Goal: Task Accomplishment & Management: Manage account settings

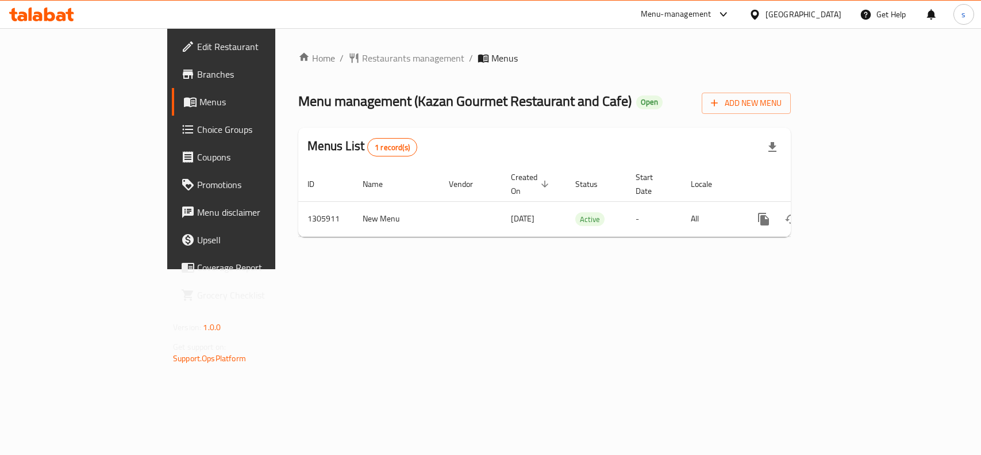
click at [785, 15] on div "[GEOGRAPHIC_DATA]" at bounding box center [804, 14] width 76 height 13
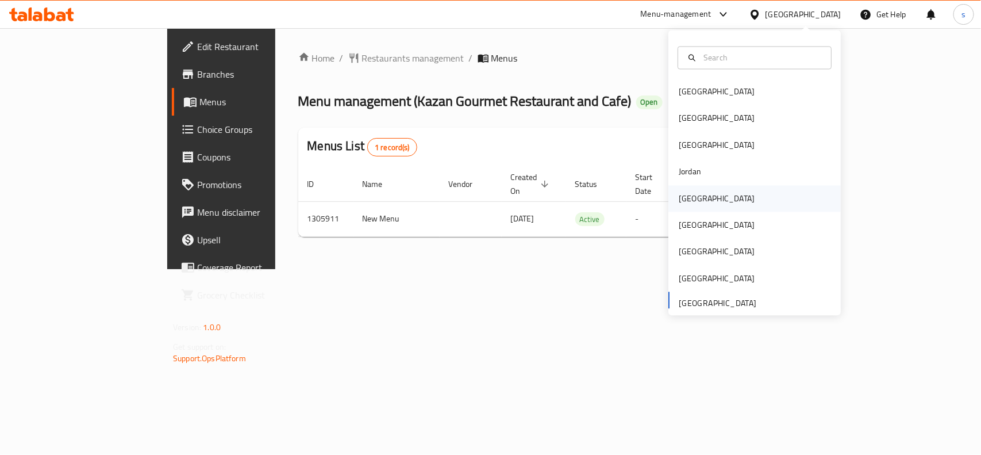
click at [687, 200] on div "[GEOGRAPHIC_DATA]" at bounding box center [717, 198] width 76 height 13
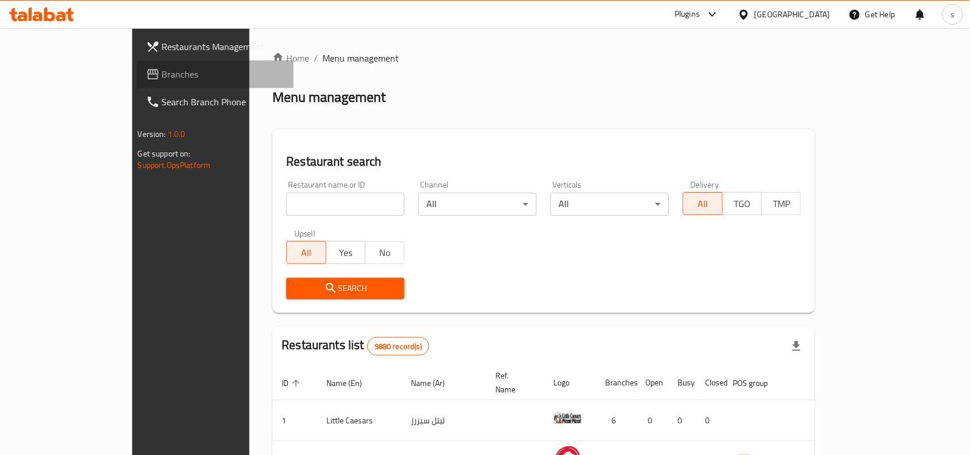
click at [162, 67] on span "Branches" at bounding box center [223, 74] width 123 height 14
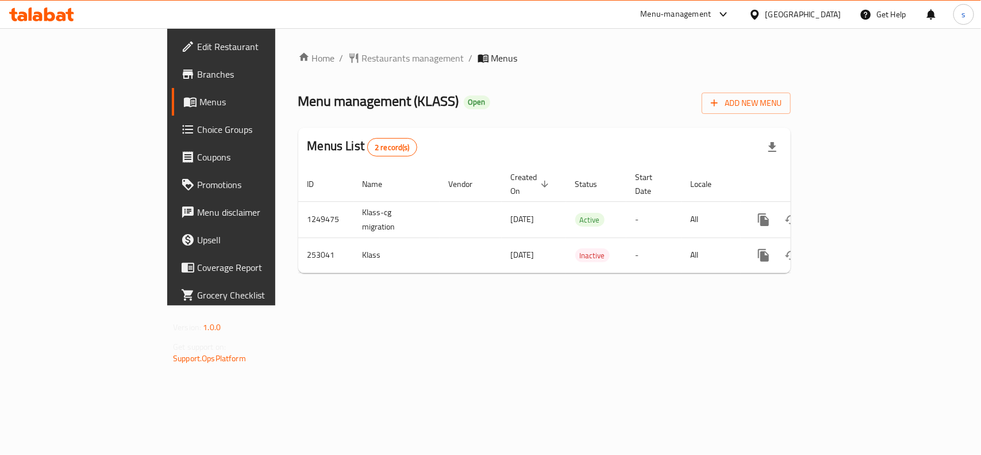
click at [818, 15] on div "[GEOGRAPHIC_DATA]" at bounding box center [804, 14] width 76 height 13
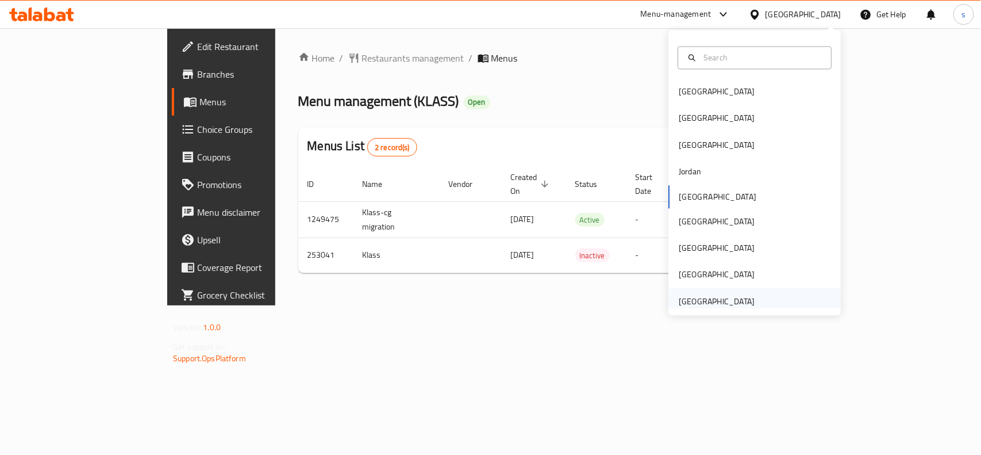
click at [711, 306] on div "[GEOGRAPHIC_DATA]" at bounding box center [717, 301] width 76 height 13
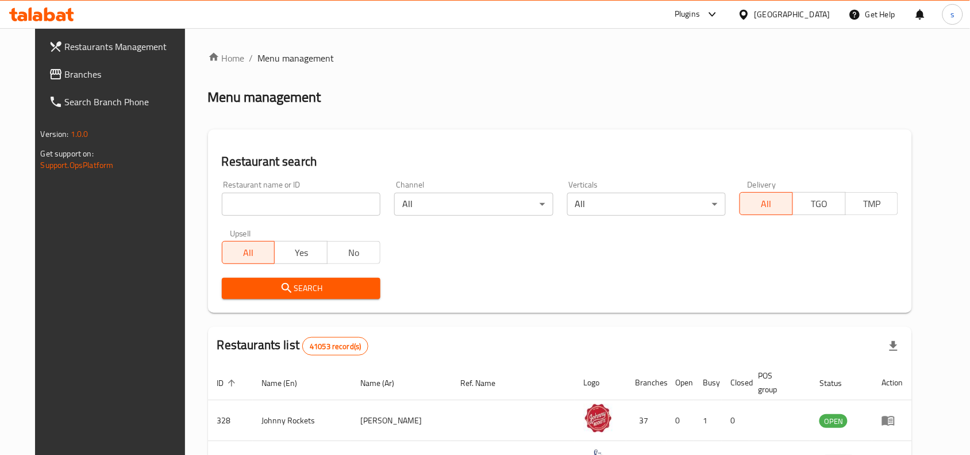
click at [65, 71] on span "Branches" at bounding box center [126, 74] width 123 height 14
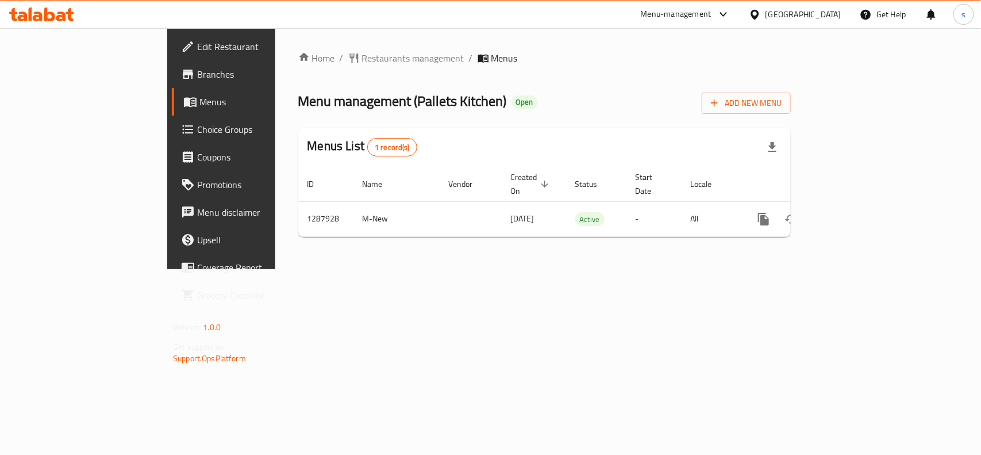
click at [823, 15] on div "[GEOGRAPHIC_DATA]" at bounding box center [804, 14] width 76 height 13
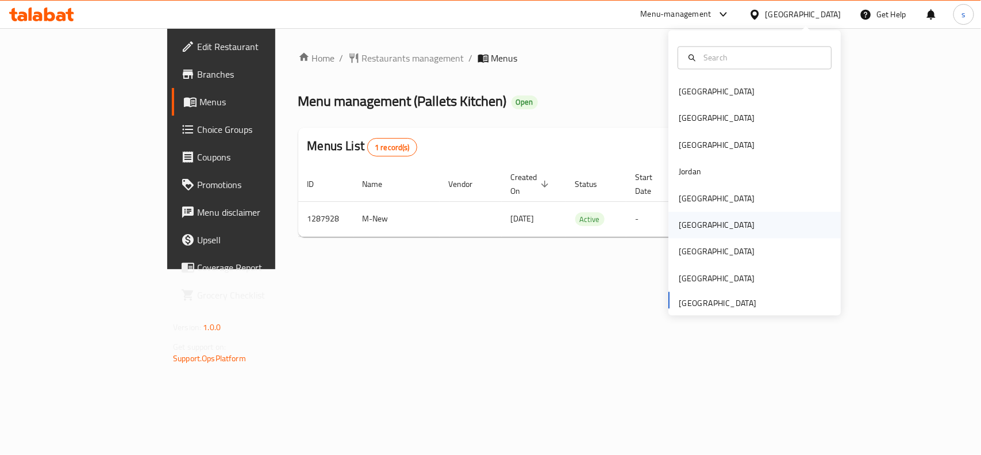
click at [682, 231] on div "[GEOGRAPHIC_DATA]" at bounding box center [717, 225] width 76 height 13
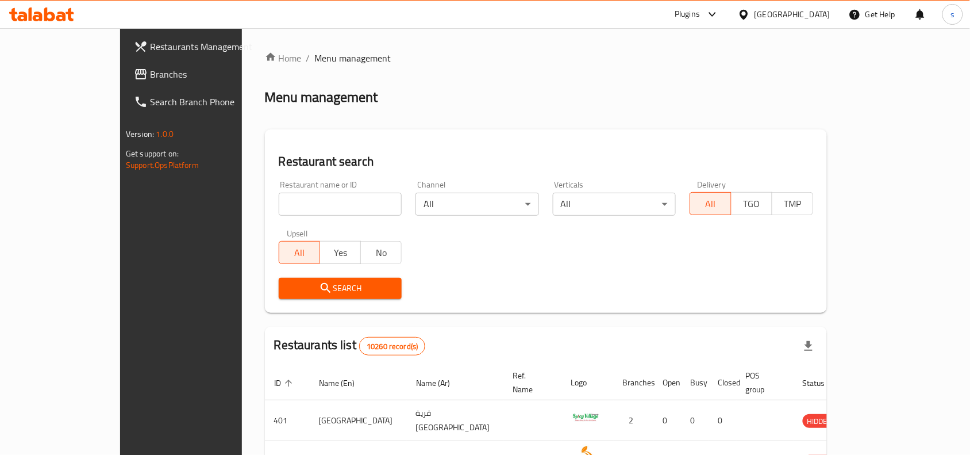
click at [150, 72] on span "Branches" at bounding box center [211, 74] width 123 height 14
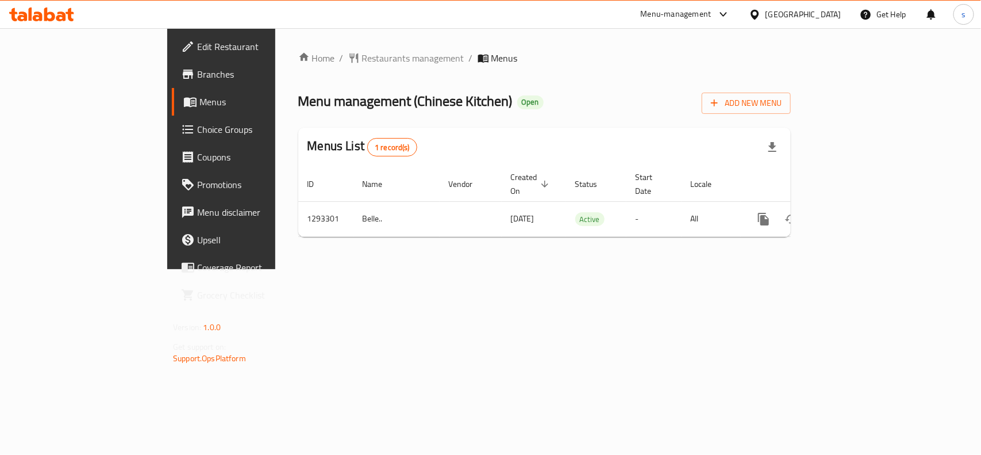
click at [837, 14] on div "[GEOGRAPHIC_DATA]" at bounding box center [804, 14] width 76 height 13
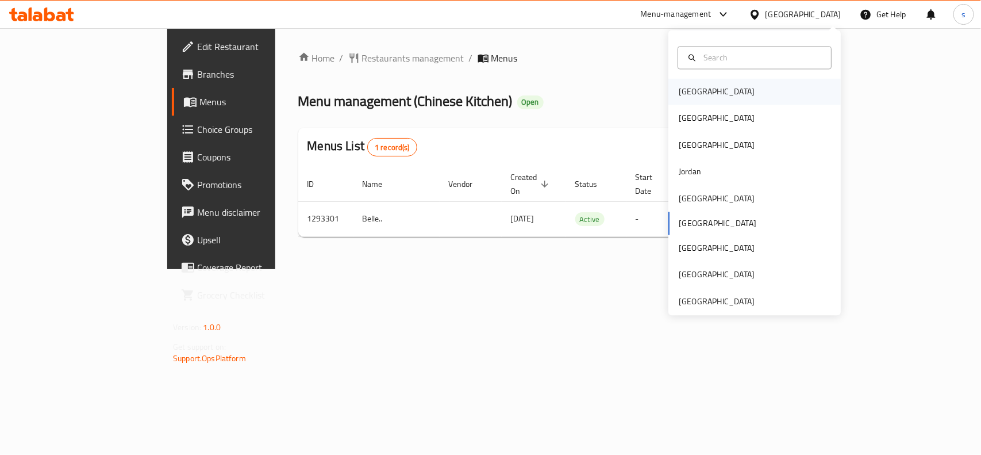
click at [690, 93] on div "[GEOGRAPHIC_DATA]" at bounding box center [717, 92] width 76 height 13
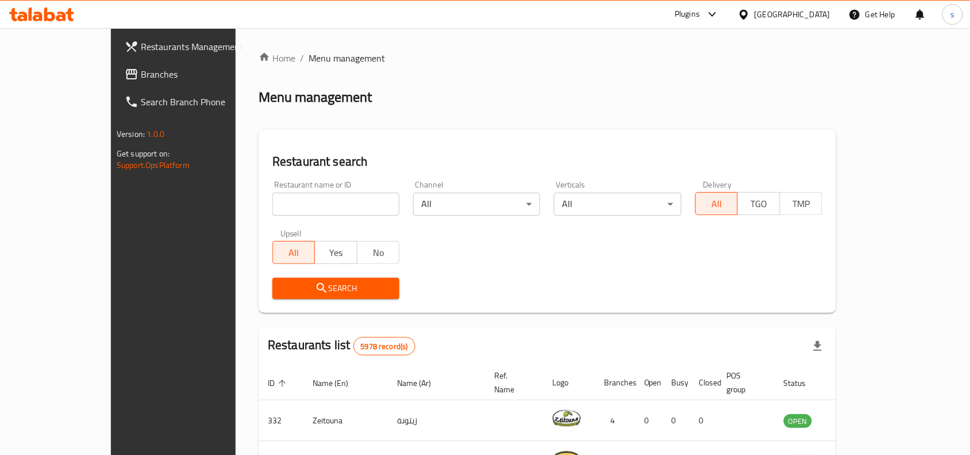
click at [141, 75] on span "Branches" at bounding box center [202, 74] width 123 height 14
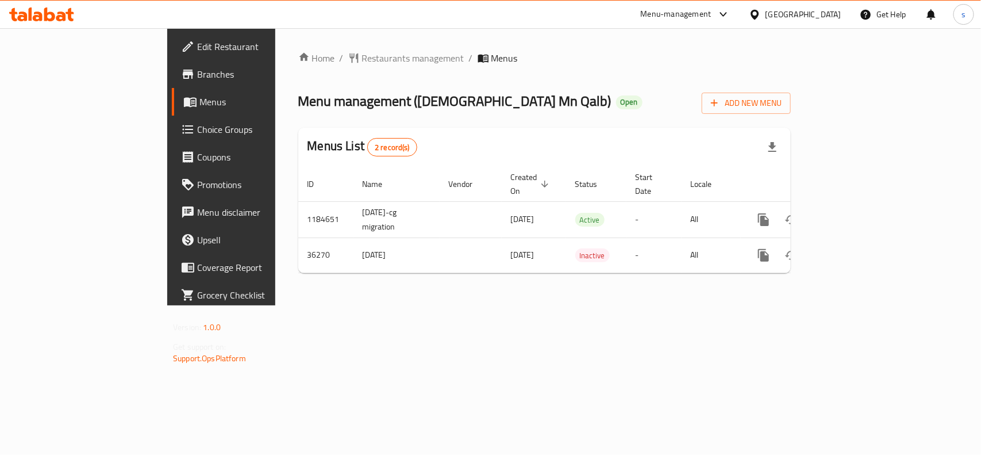
click at [834, 6] on div "[GEOGRAPHIC_DATA]" at bounding box center [795, 15] width 111 height 28
click at [831, 12] on div "Bahrain" at bounding box center [804, 14] width 76 height 13
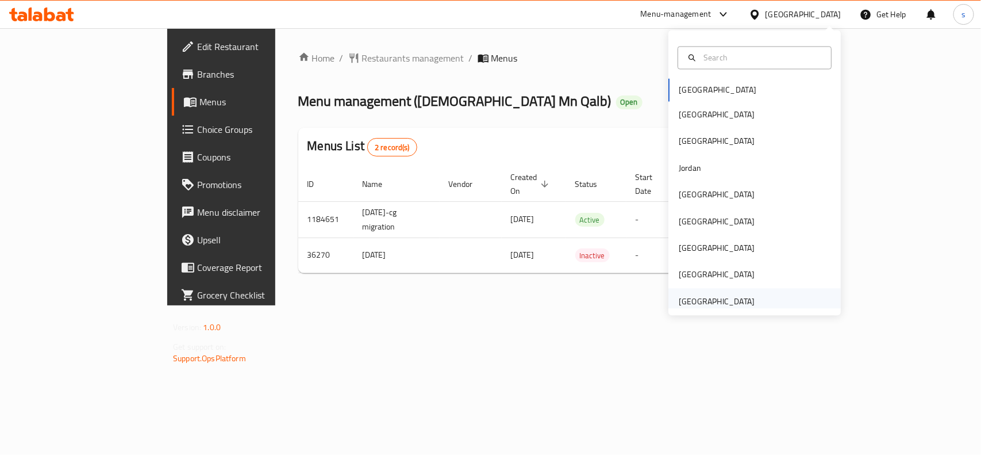
click at [740, 306] on div "[GEOGRAPHIC_DATA]" at bounding box center [717, 301] width 76 height 13
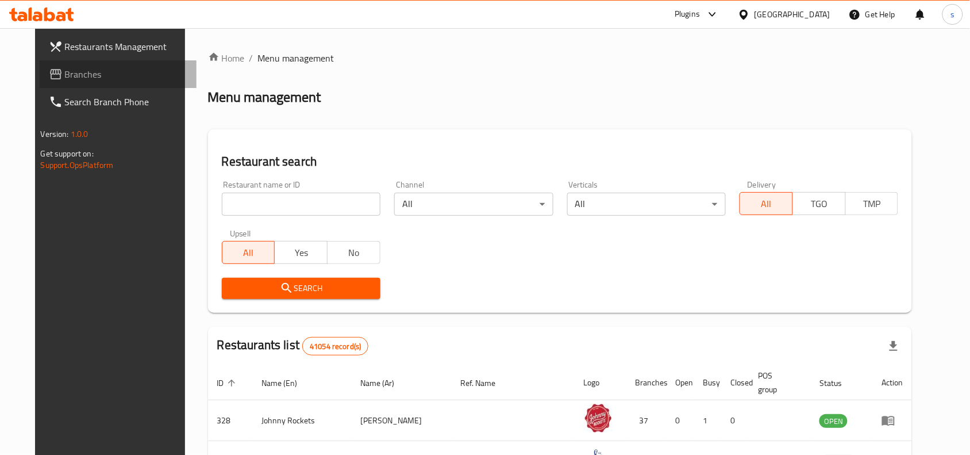
click at [65, 75] on span "Branches" at bounding box center [126, 74] width 123 height 14
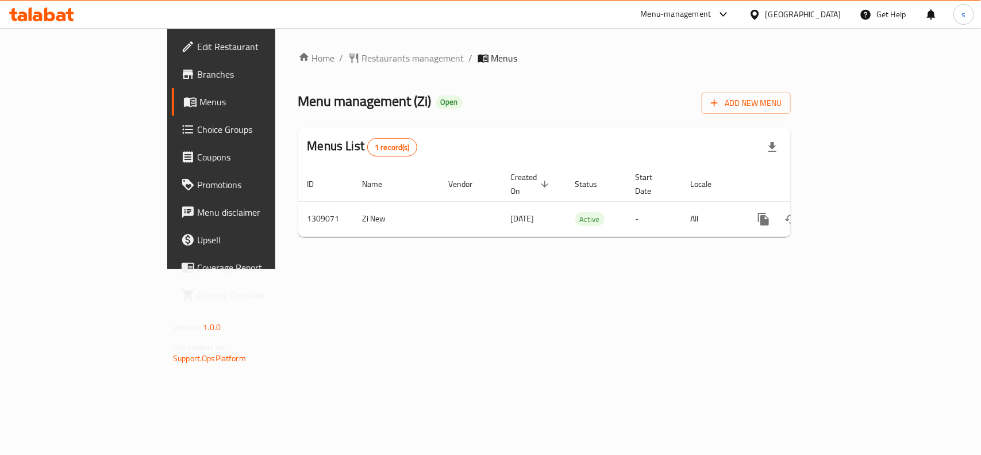
click at [811, 16] on div "[GEOGRAPHIC_DATA]" at bounding box center [804, 14] width 76 height 13
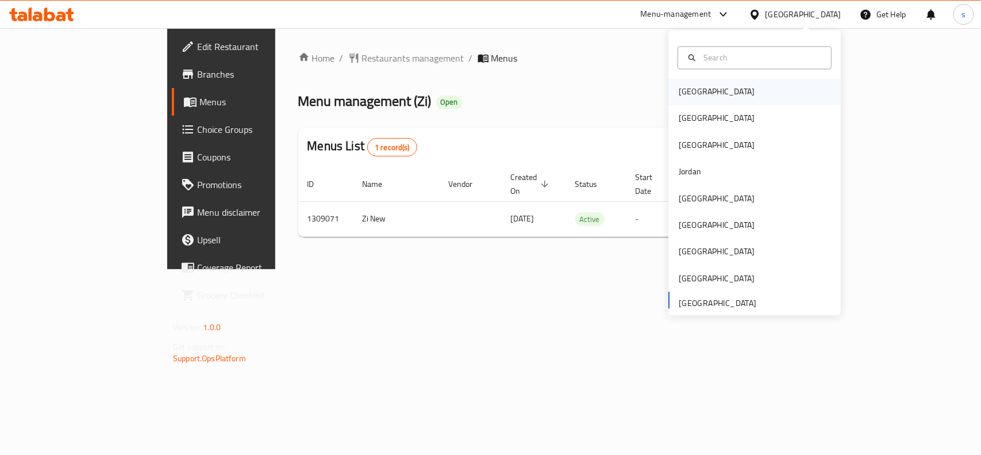
click at [693, 90] on div "Bahrain" at bounding box center [717, 92] width 76 height 13
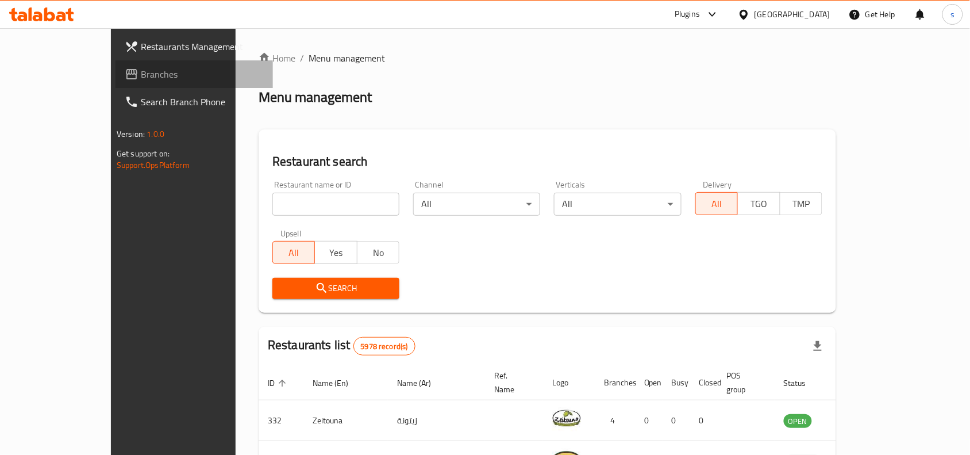
click at [141, 71] on span "Branches" at bounding box center [202, 74] width 123 height 14
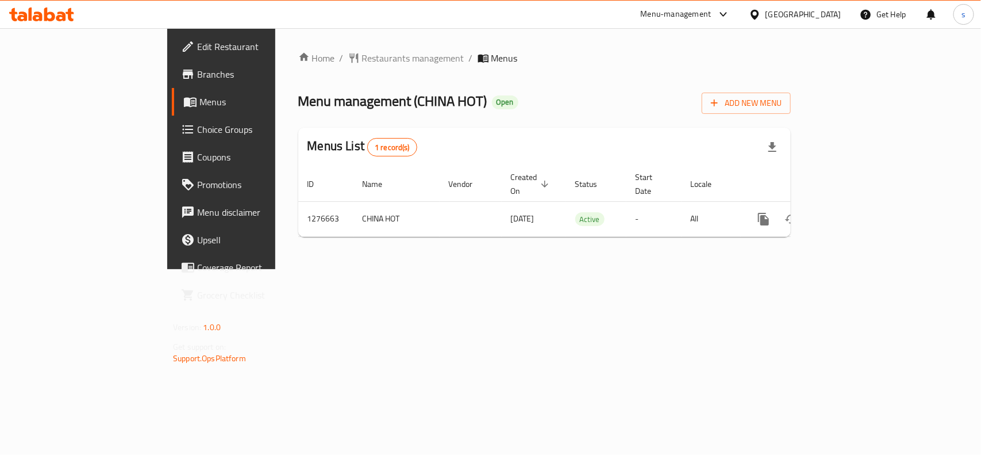
click at [827, 15] on div "[GEOGRAPHIC_DATA]" at bounding box center [804, 14] width 76 height 13
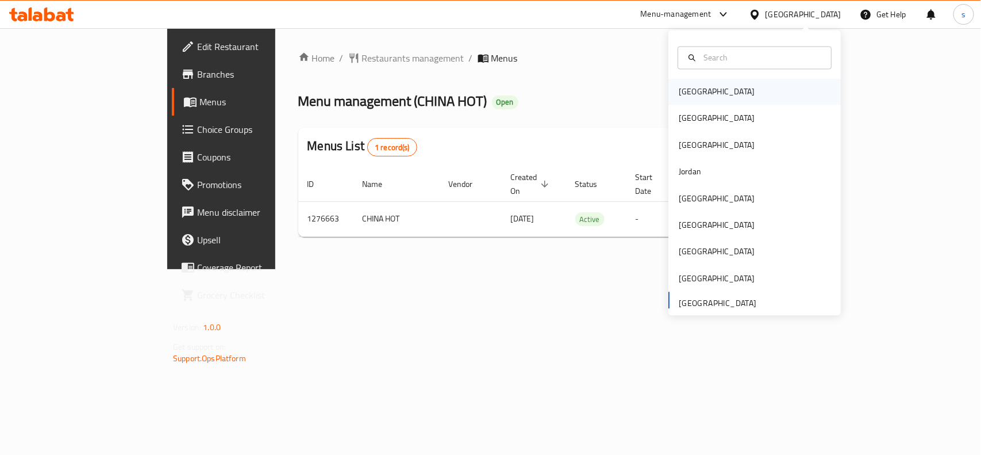
click at [685, 95] on div "Bahrain" at bounding box center [717, 92] width 76 height 13
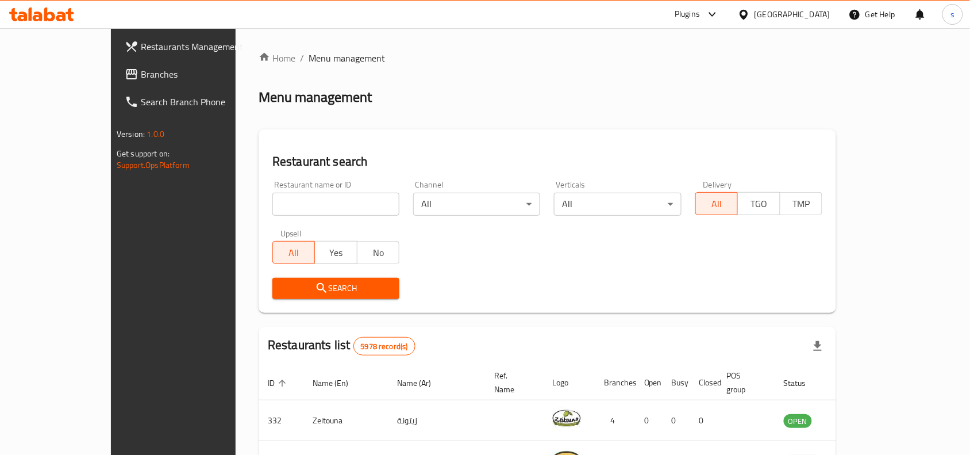
click at [824, 9] on div "Bahrain" at bounding box center [793, 14] width 76 height 13
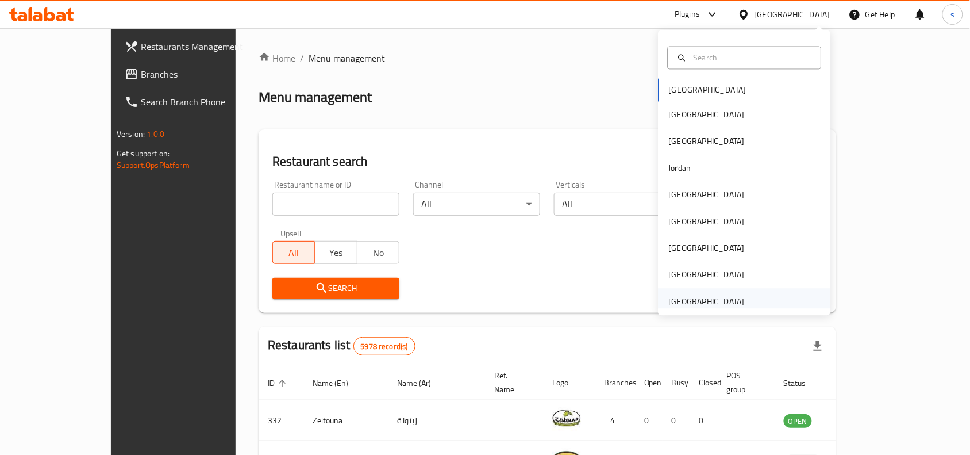
click at [723, 306] on div "United Arab Emirates" at bounding box center [707, 301] width 76 height 13
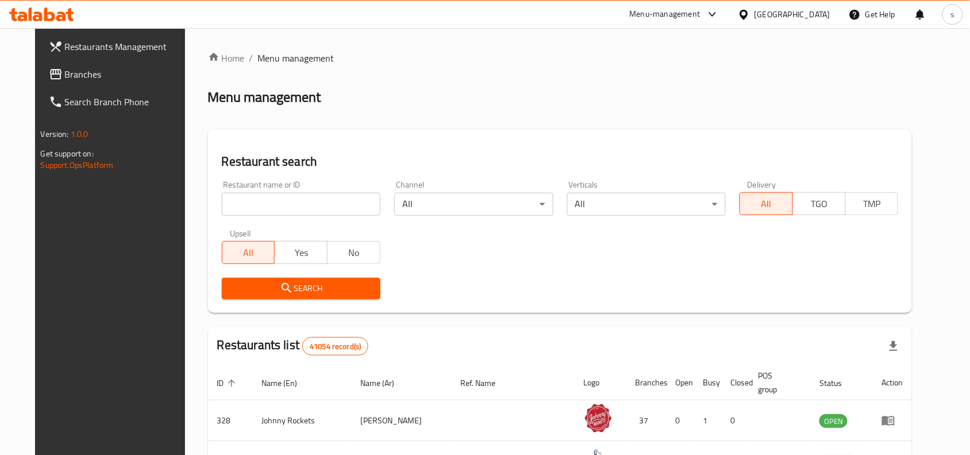
click at [65, 76] on span "Branches" at bounding box center [126, 74] width 123 height 14
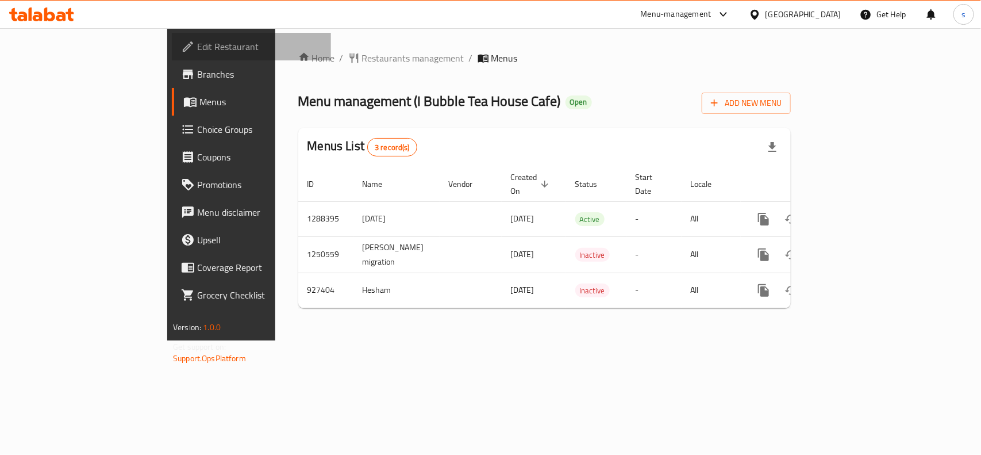
click at [197, 47] on span "Edit Restaurant" at bounding box center [259, 47] width 125 height 14
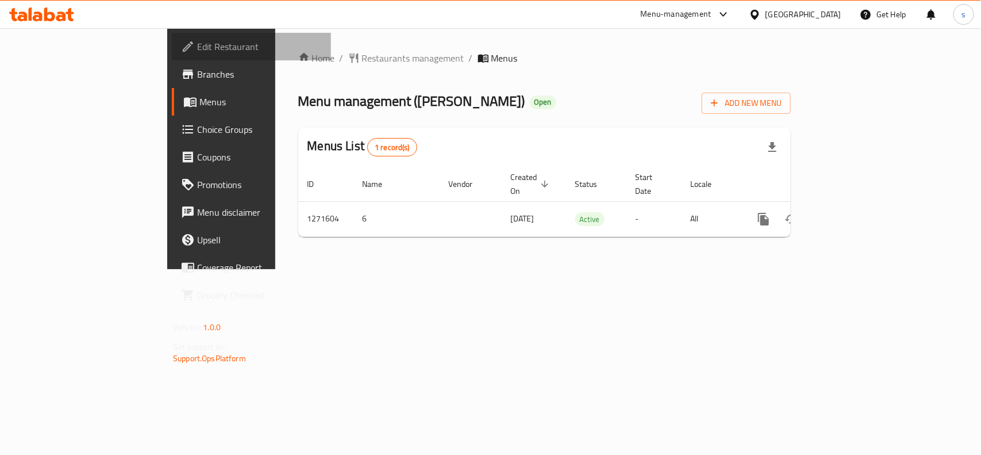
click at [197, 49] on span "Edit Restaurant" at bounding box center [259, 47] width 125 height 14
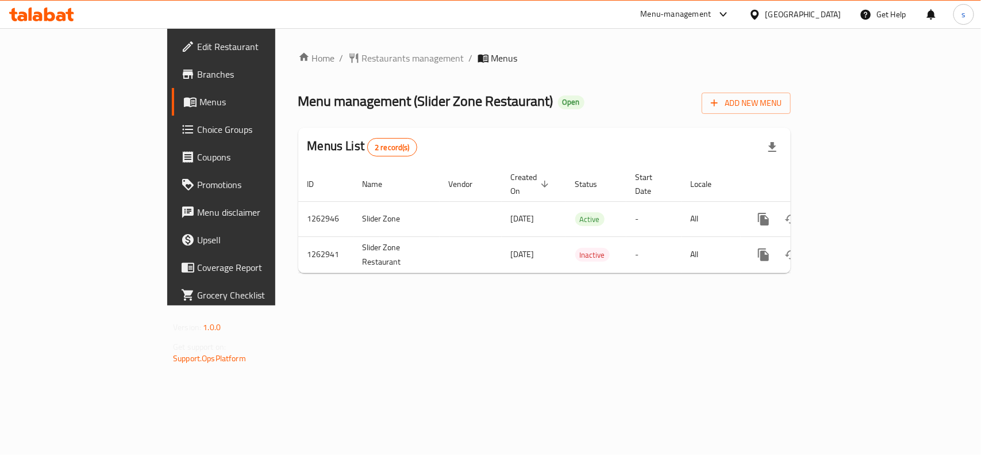
click at [197, 44] on span "Edit Restaurant" at bounding box center [259, 47] width 125 height 14
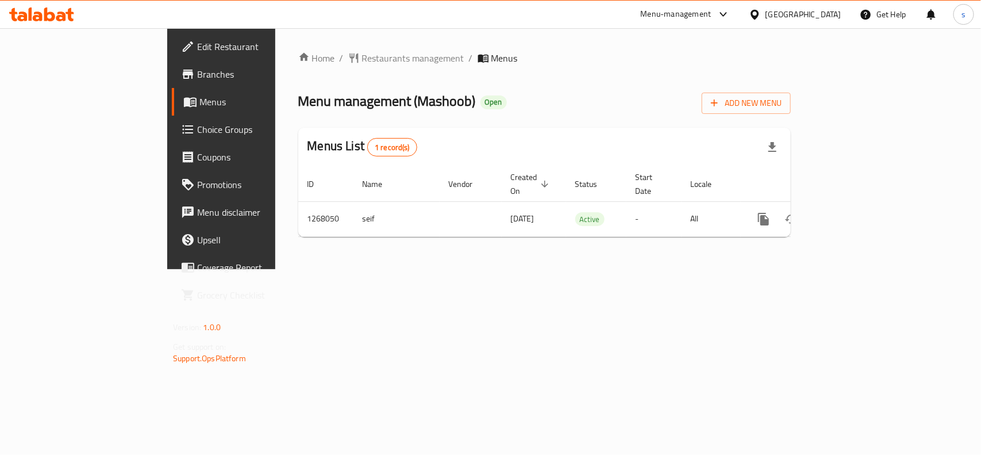
click at [544, 269] on div "Home / Restaurants management / Menus Menu management ( Mashoob ) Open Add New …" at bounding box center [544, 148] width 539 height 241
click at [821, 11] on div "[GEOGRAPHIC_DATA]" at bounding box center [804, 14] width 76 height 13
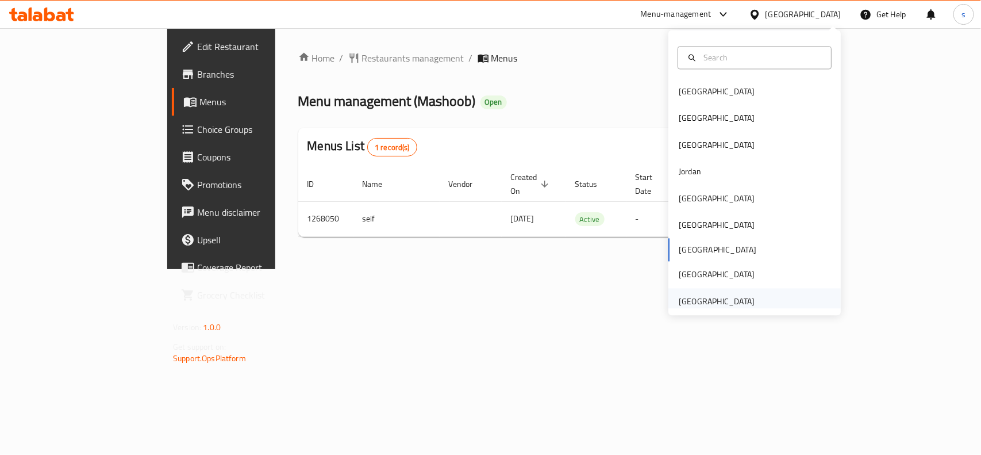
click at [736, 302] on div "[GEOGRAPHIC_DATA]" at bounding box center [717, 301] width 76 height 13
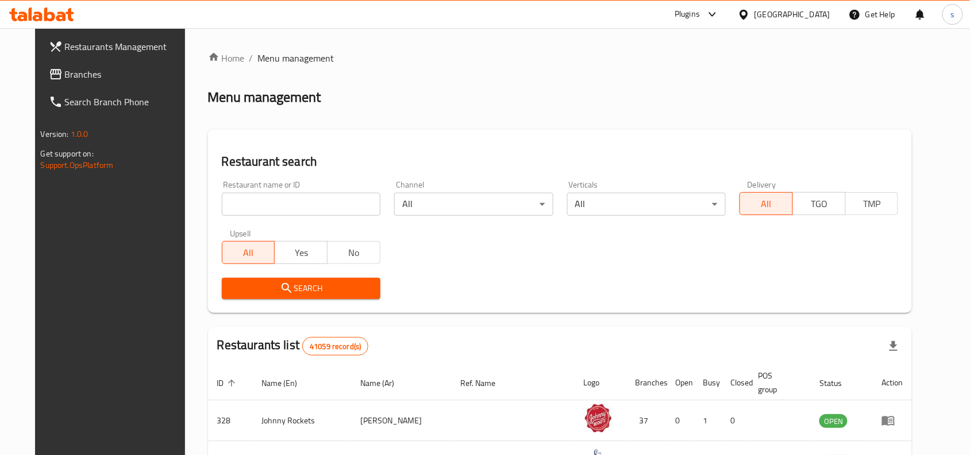
click at [65, 74] on span "Branches" at bounding box center [126, 74] width 123 height 14
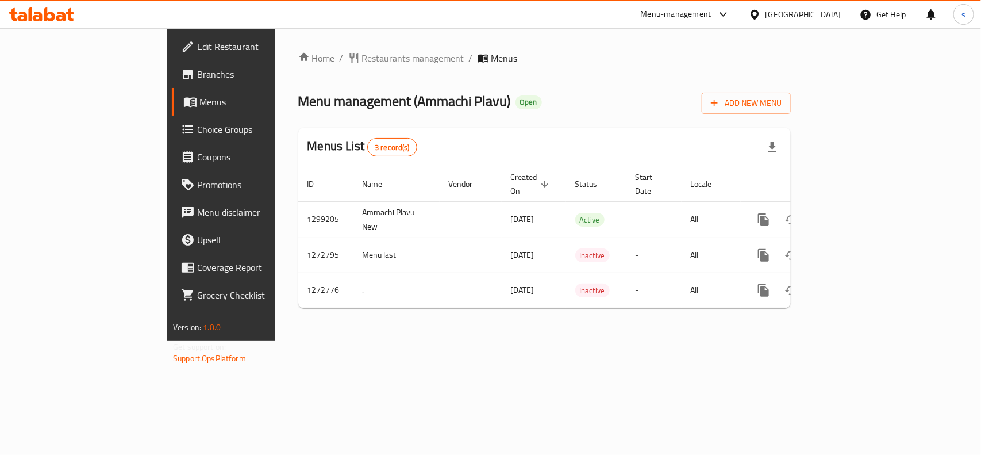
click at [803, 11] on div "[GEOGRAPHIC_DATA]" at bounding box center [804, 14] width 76 height 13
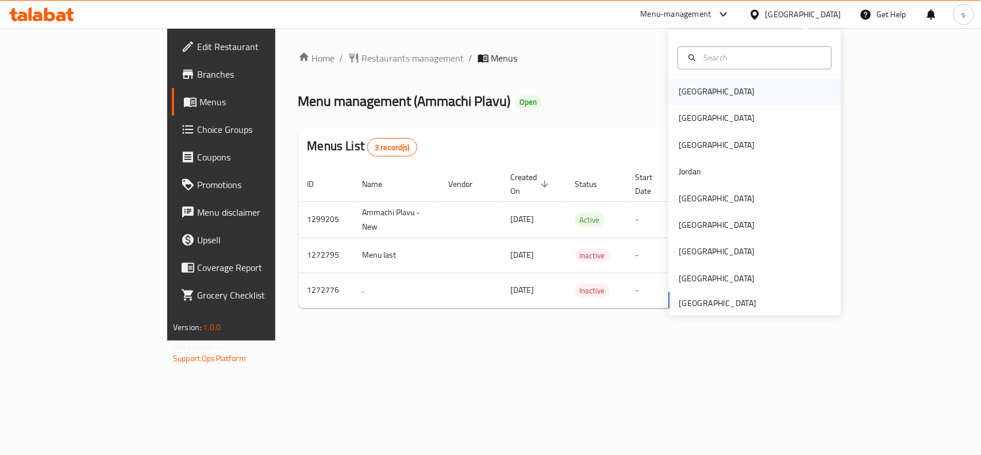
click at [696, 90] on div "[GEOGRAPHIC_DATA]" at bounding box center [717, 92] width 94 height 26
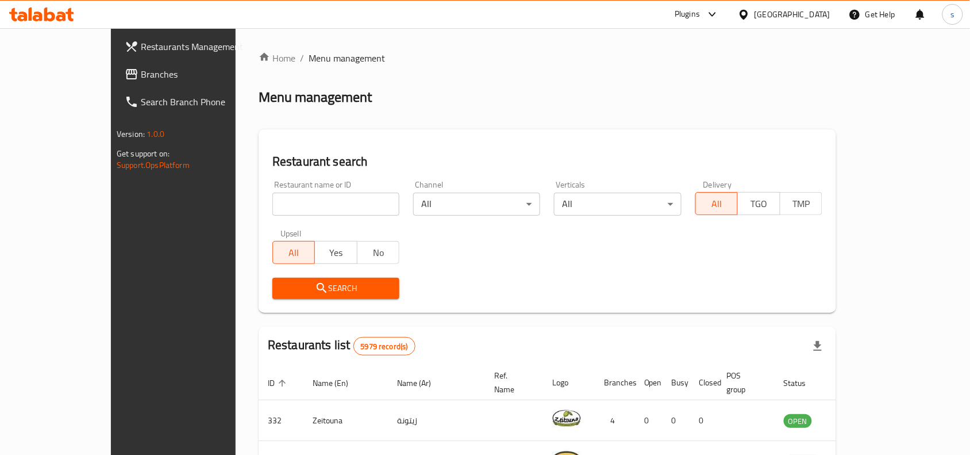
click at [812, 13] on div "[GEOGRAPHIC_DATA]" at bounding box center [793, 14] width 76 height 13
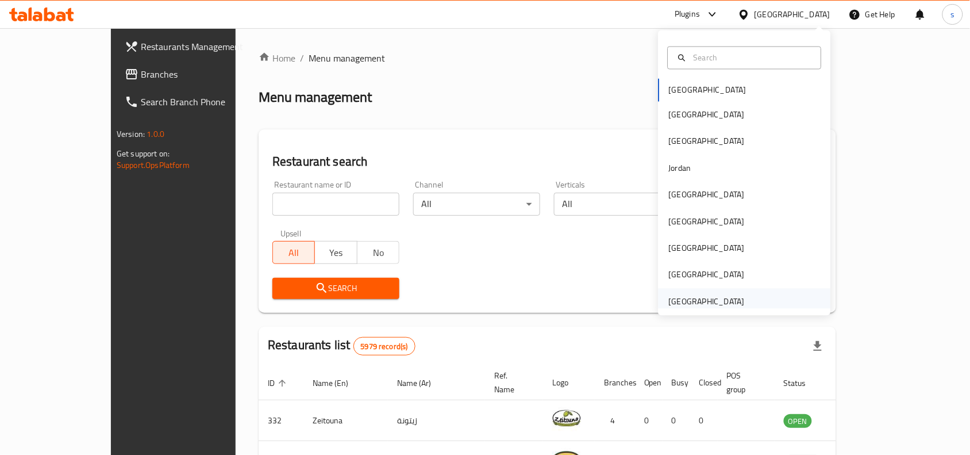
click at [705, 305] on div "[GEOGRAPHIC_DATA]" at bounding box center [707, 301] width 76 height 13
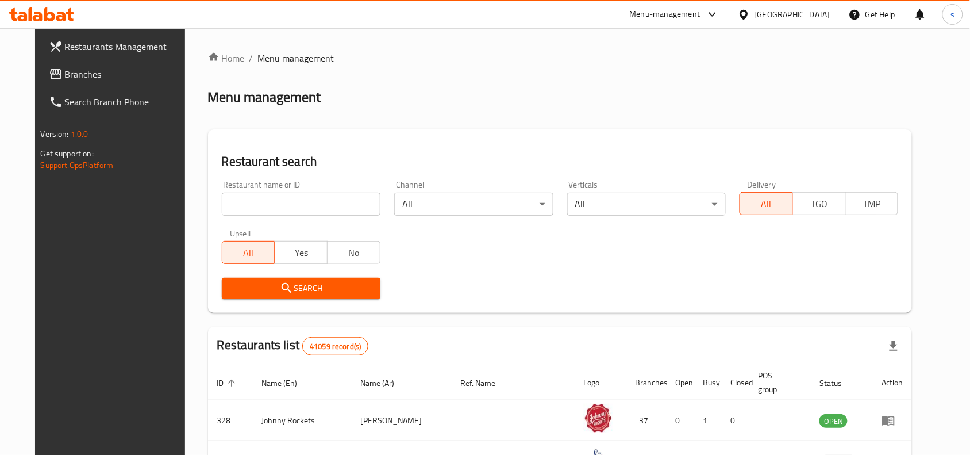
click at [65, 76] on span "Branches" at bounding box center [126, 74] width 123 height 14
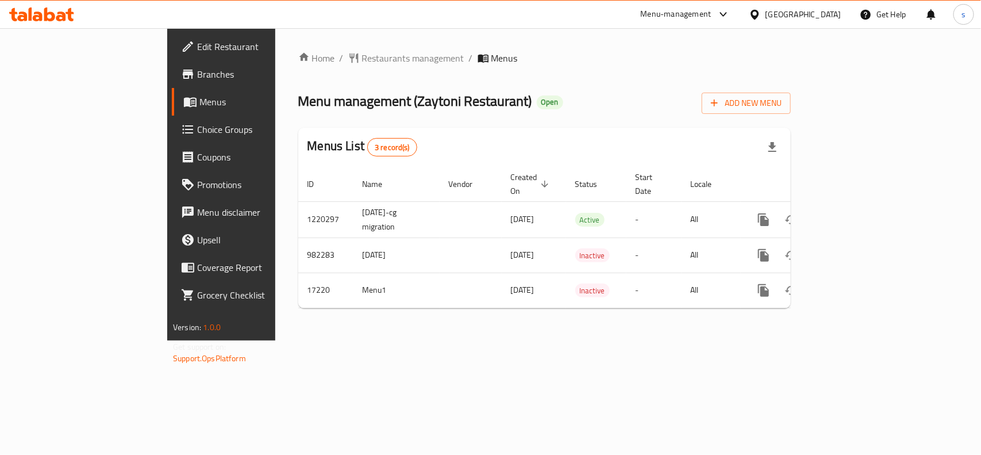
drag, startPoint x: 813, startPoint y: 14, endPoint x: 803, endPoint y: 24, distance: 14.3
click at [813, 14] on div "[GEOGRAPHIC_DATA]" at bounding box center [804, 14] width 76 height 13
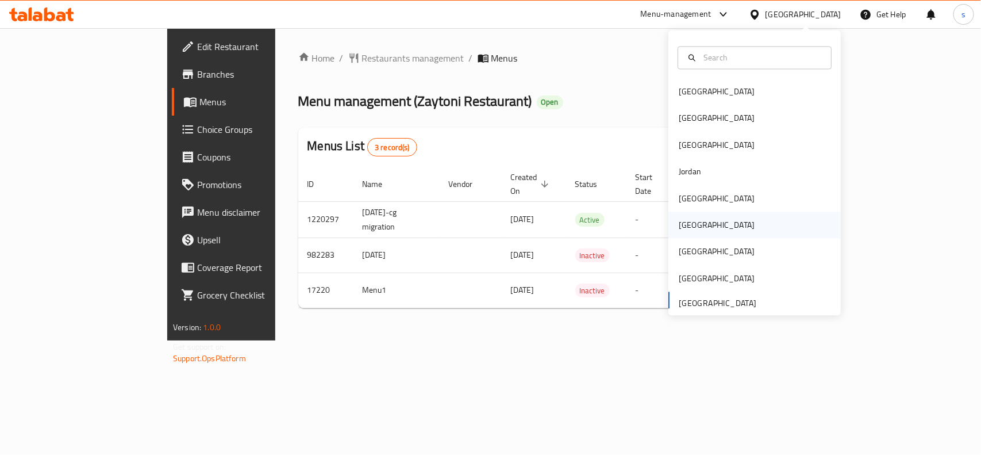
click at [686, 221] on div "[GEOGRAPHIC_DATA]" at bounding box center [717, 225] width 76 height 13
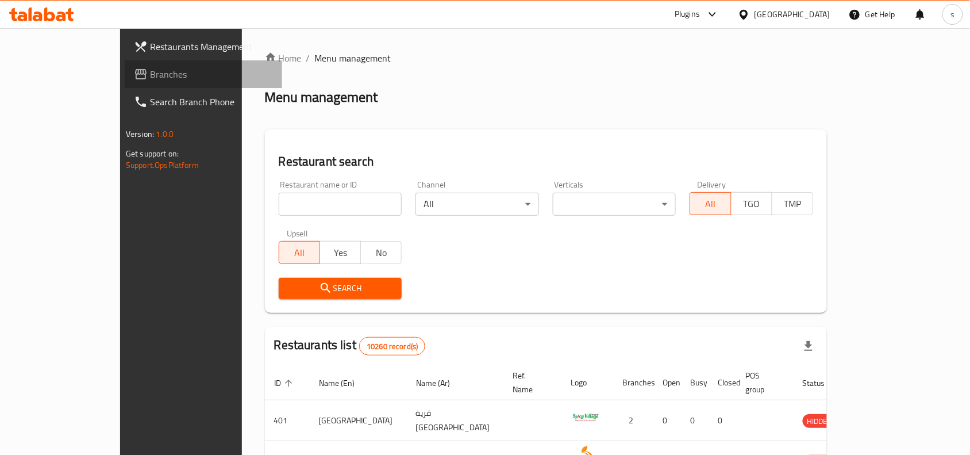
click at [150, 75] on span "Branches" at bounding box center [211, 74] width 123 height 14
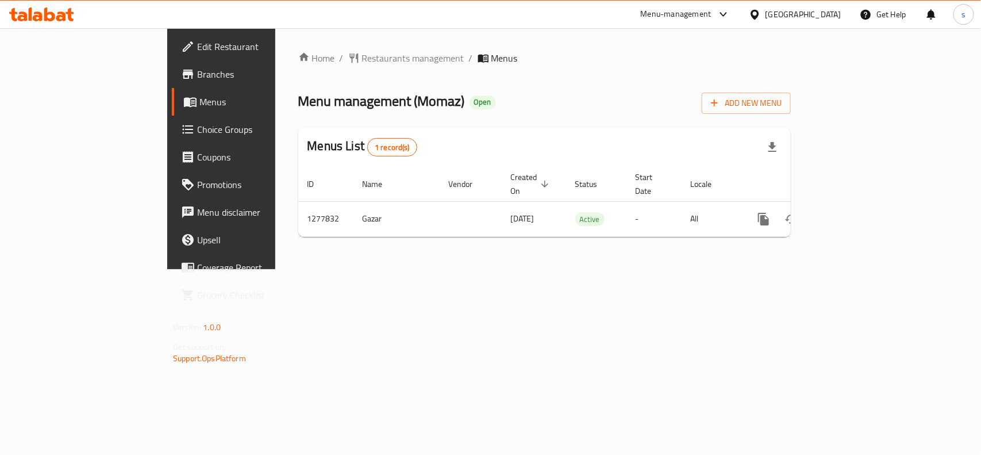
click at [837, 9] on div "[GEOGRAPHIC_DATA]" at bounding box center [804, 14] width 76 height 13
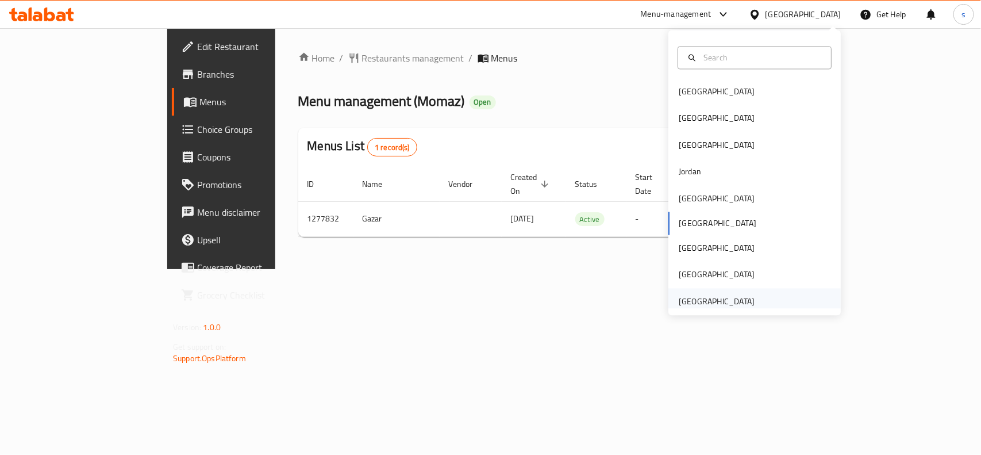
click at [688, 300] on div "[GEOGRAPHIC_DATA]" at bounding box center [717, 301] width 76 height 13
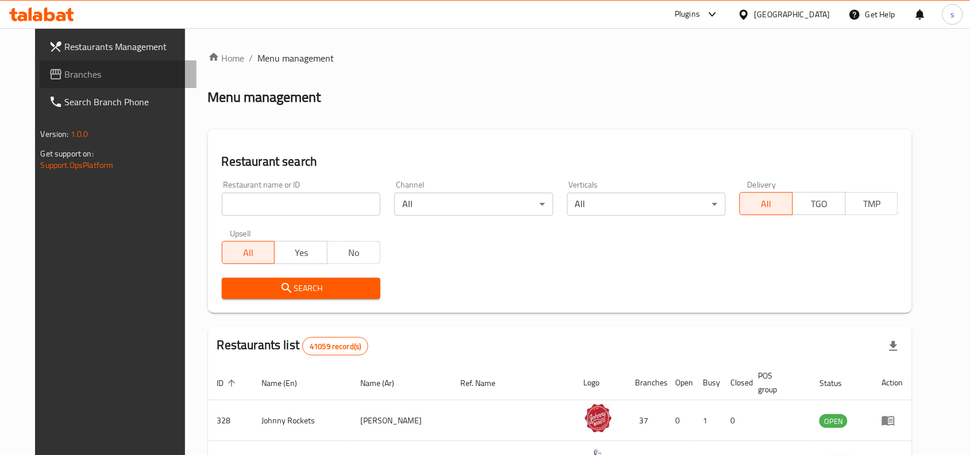
click at [65, 70] on span "Branches" at bounding box center [126, 74] width 123 height 14
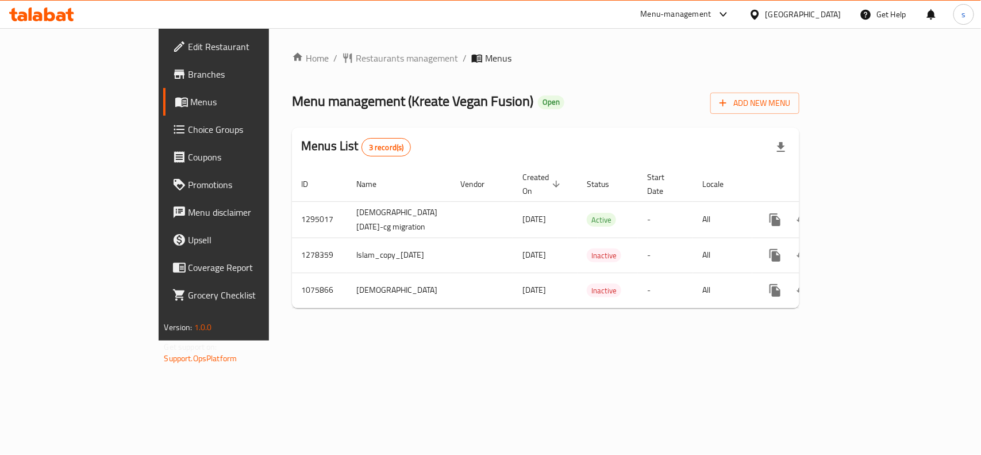
click at [781, 16] on div "[GEOGRAPHIC_DATA]" at bounding box center [804, 14] width 76 height 13
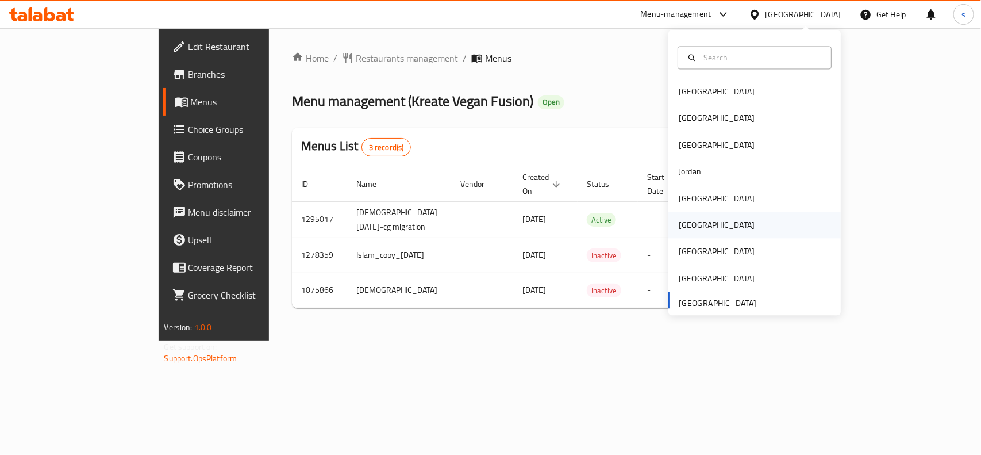
click at [690, 227] on div "[GEOGRAPHIC_DATA]" at bounding box center [717, 225] width 94 height 26
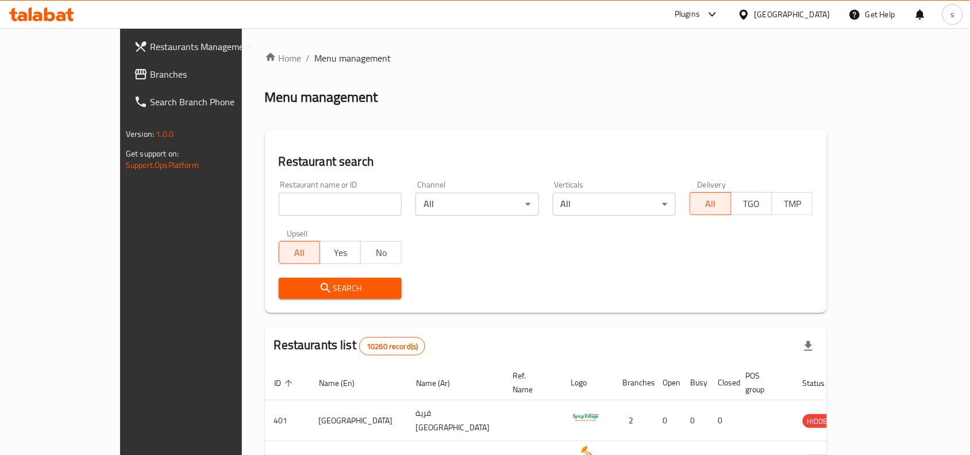
click at [150, 70] on span "Branches" at bounding box center [211, 74] width 123 height 14
